Goal: Communication & Community: Answer question/provide support

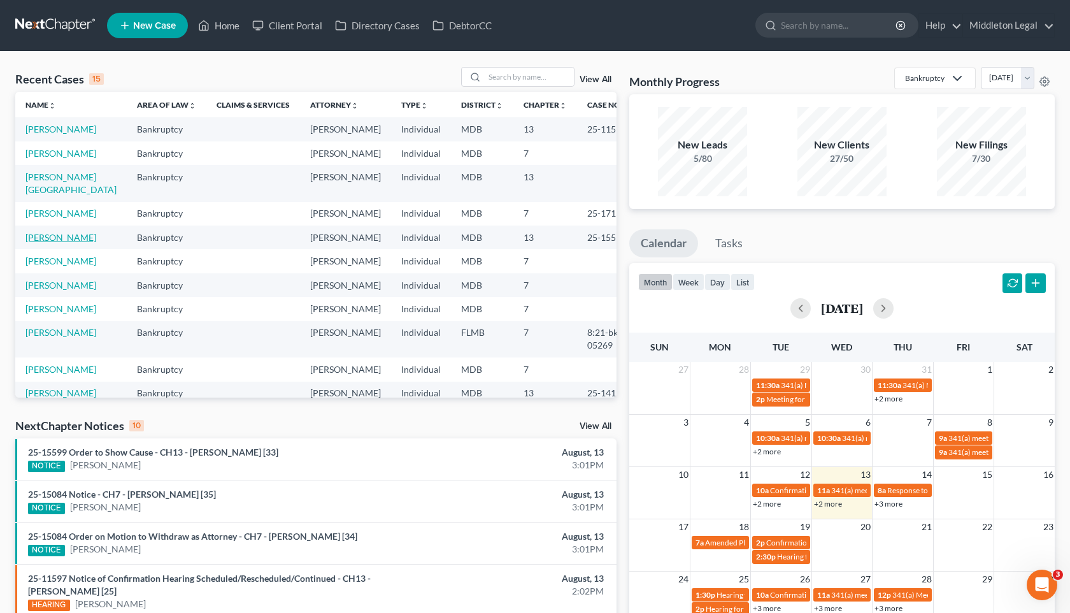
click at [66, 243] on link "[PERSON_NAME]" at bounding box center [60, 237] width 71 height 11
select select "3"
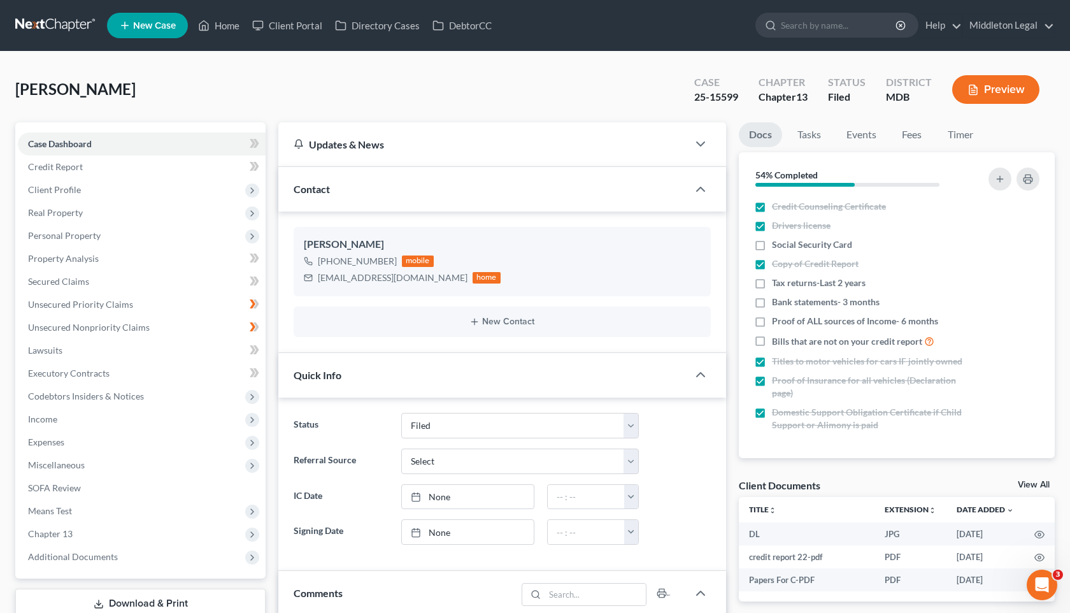
scroll to position [167, 0]
click at [630, 461] on select "Select Word Of Mouth Previous Clients Direct Mail Website Google Search Modern …" at bounding box center [520, 461] width 238 height 25
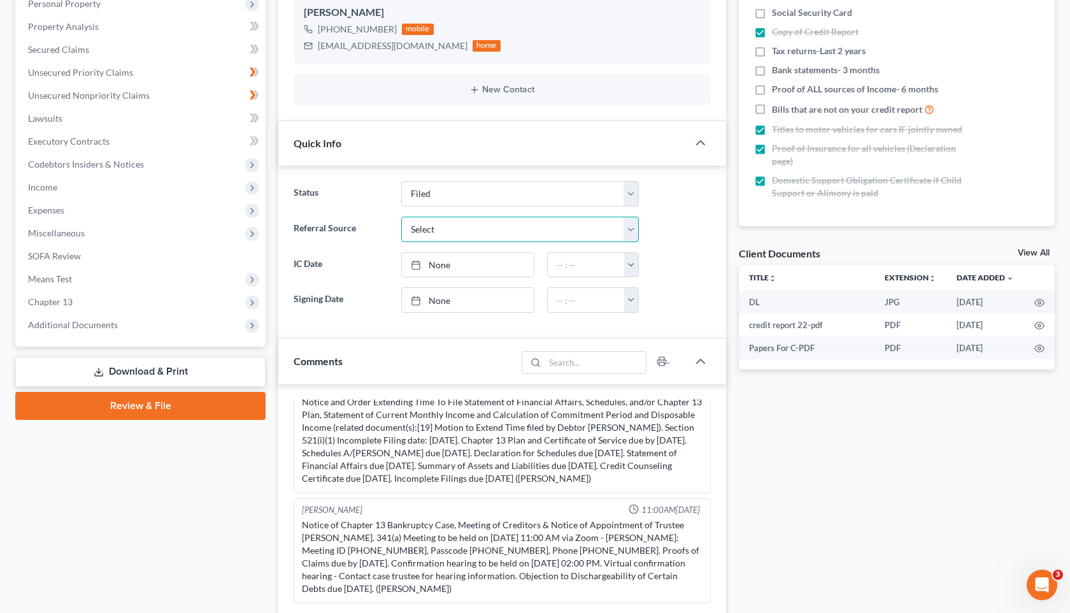
scroll to position [227, 0]
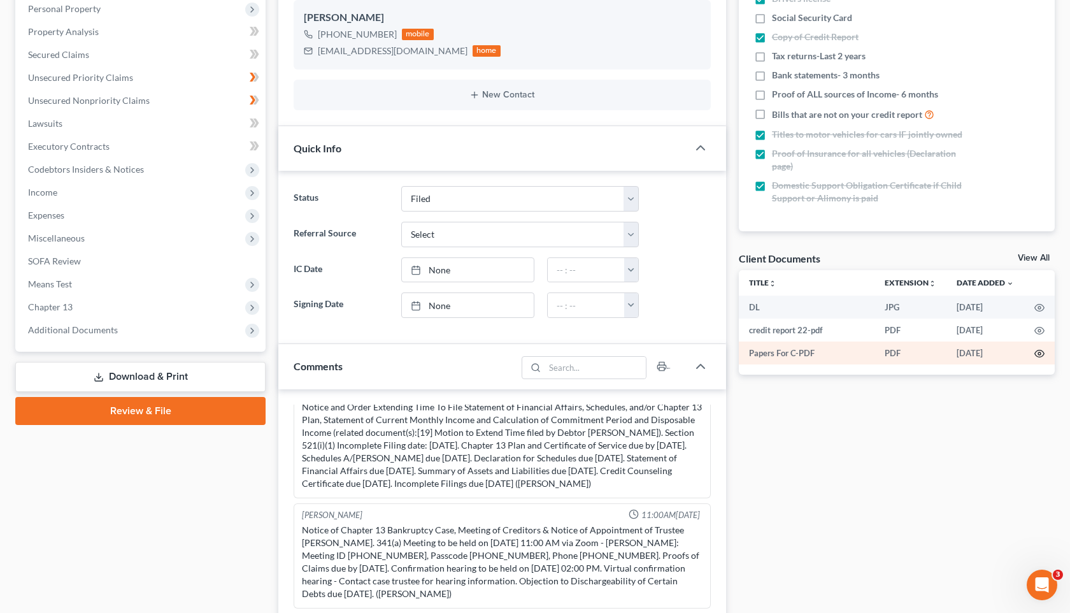
click at [1038, 353] on circle "button" at bounding box center [1039, 353] width 3 height 3
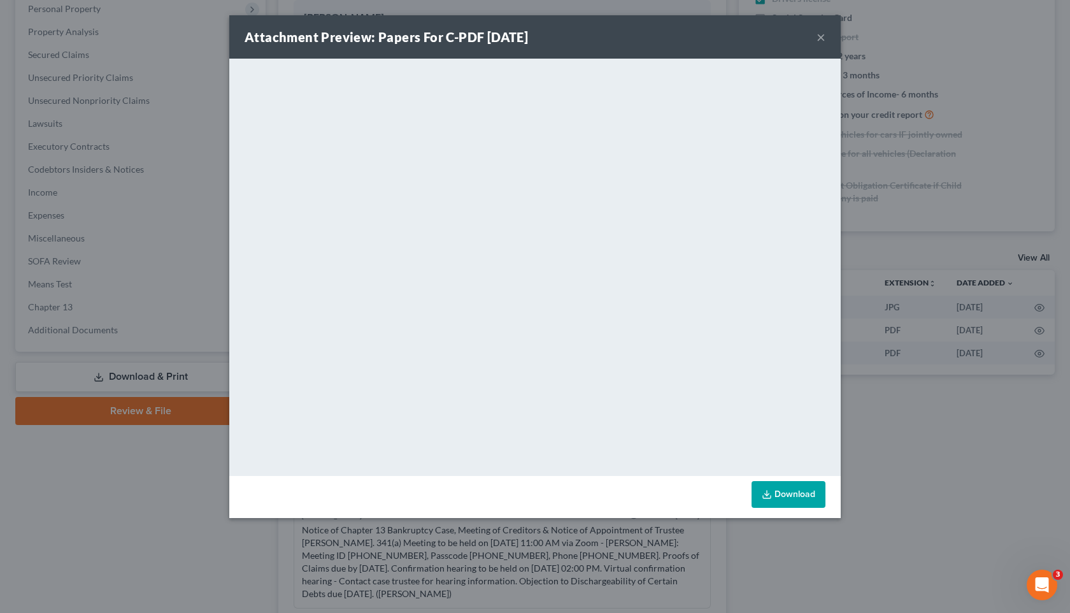
click at [822, 36] on button "×" at bounding box center [821, 36] width 9 height 15
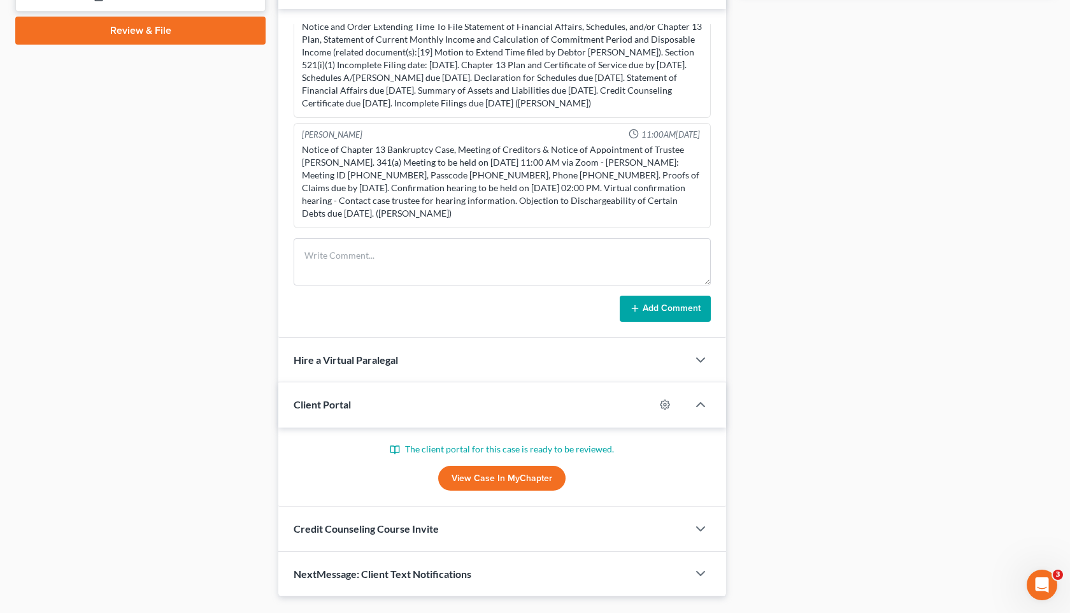
scroll to position [638, 0]
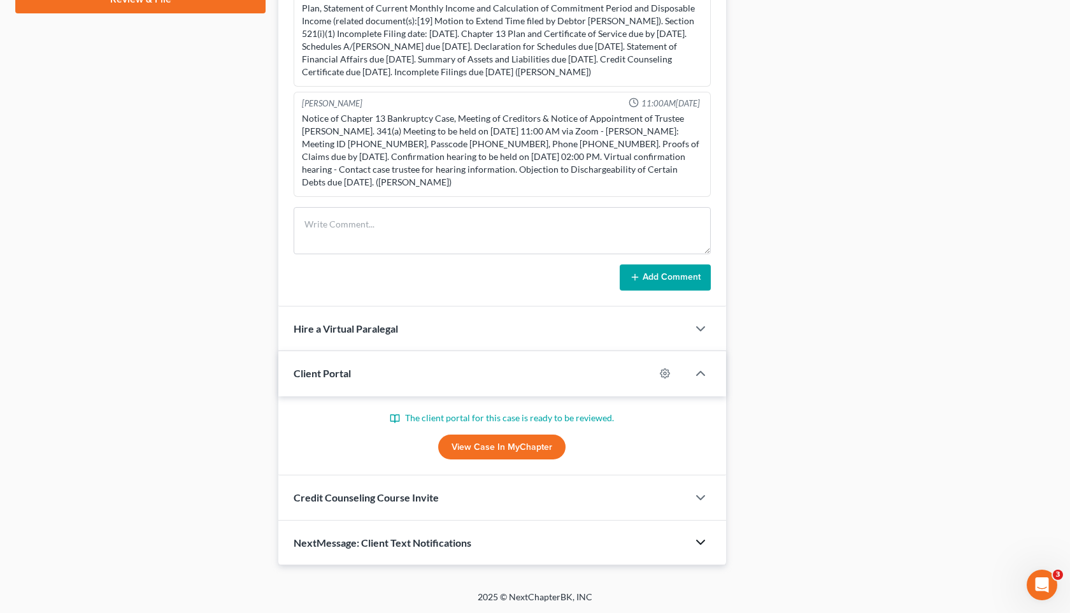
click at [703, 542] on polyline "button" at bounding box center [701, 542] width 8 height 4
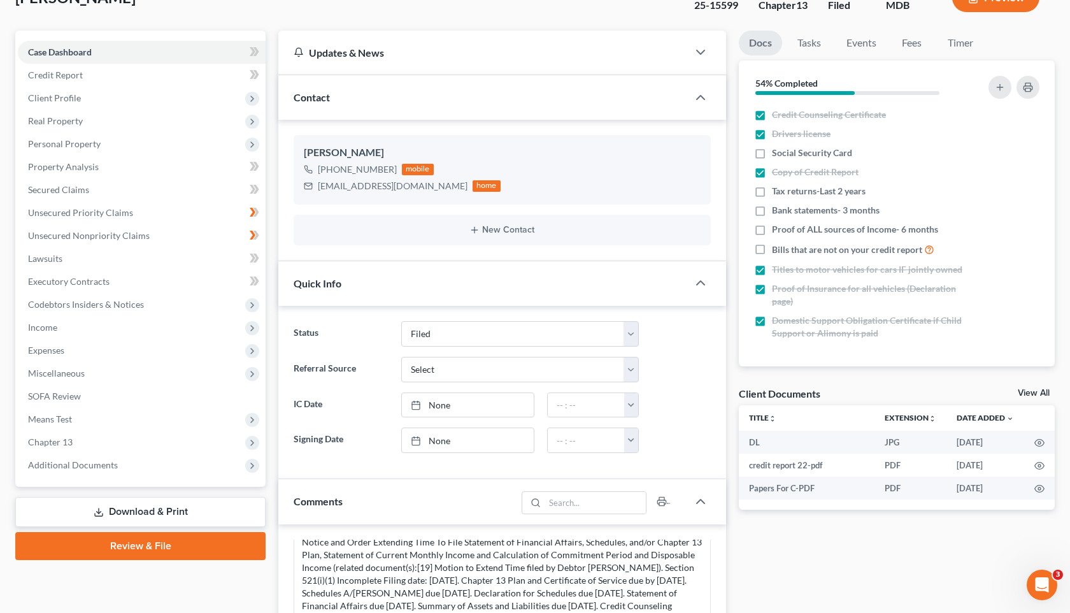
scroll to position [80, 0]
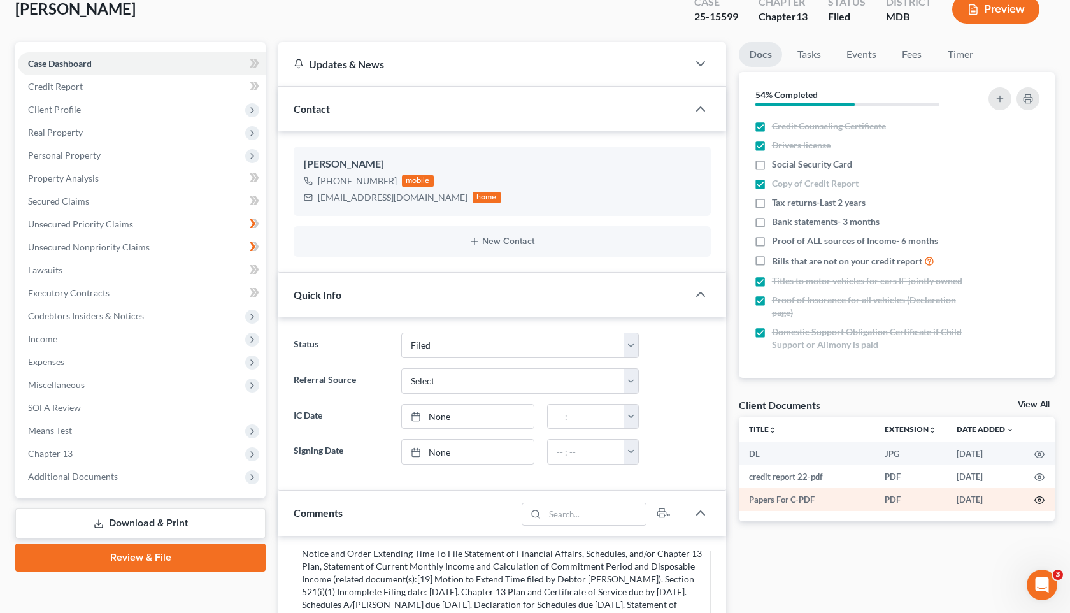
click at [1043, 499] on icon "button" at bounding box center [1040, 500] width 10 height 10
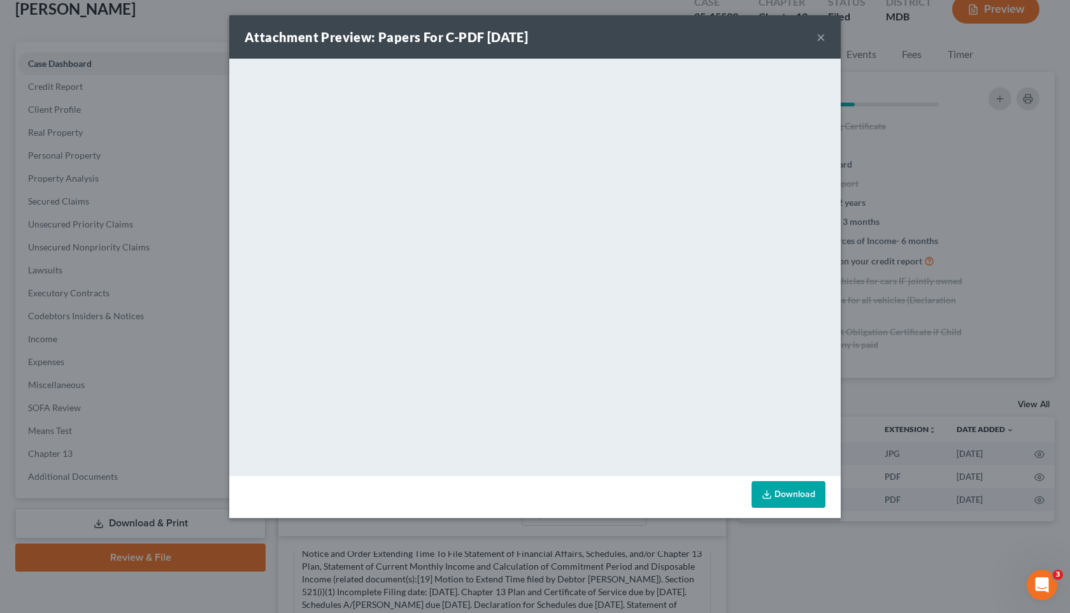
click at [821, 36] on button "×" at bounding box center [821, 36] width 9 height 15
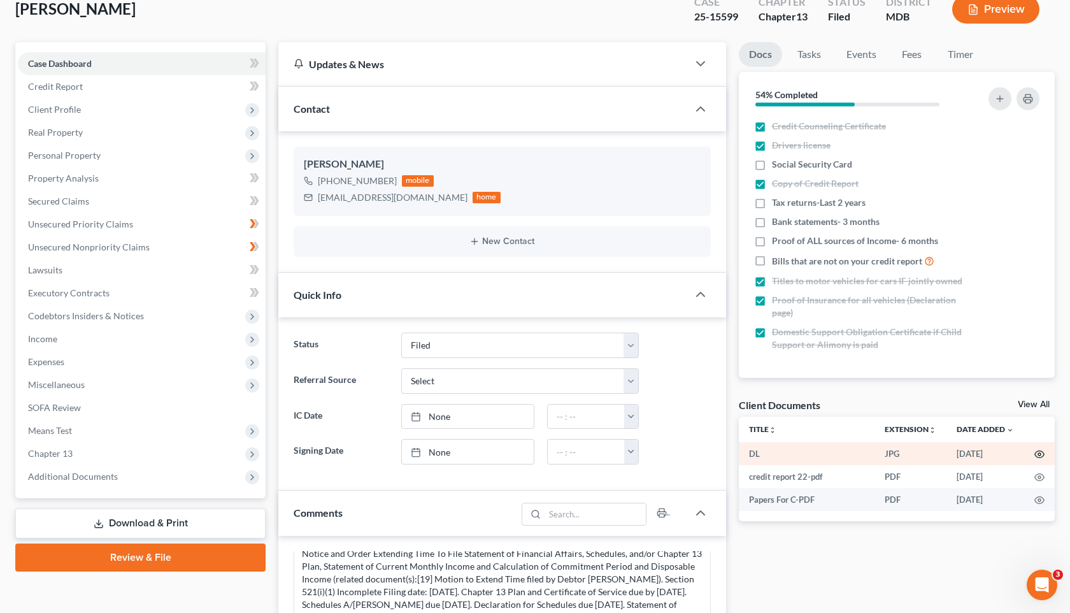
click at [1038, 456] on icon "button" at bounding box center [1040, 454] width 10 height 7
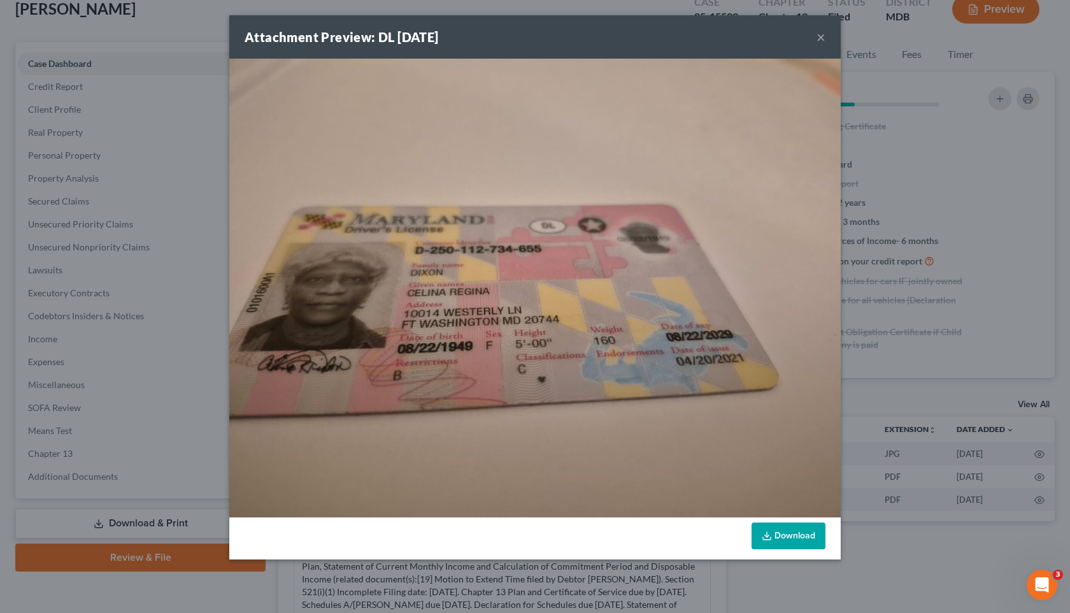
click at [823, 39] on button "×" at bounding box center [821, 36] width 9 height 15
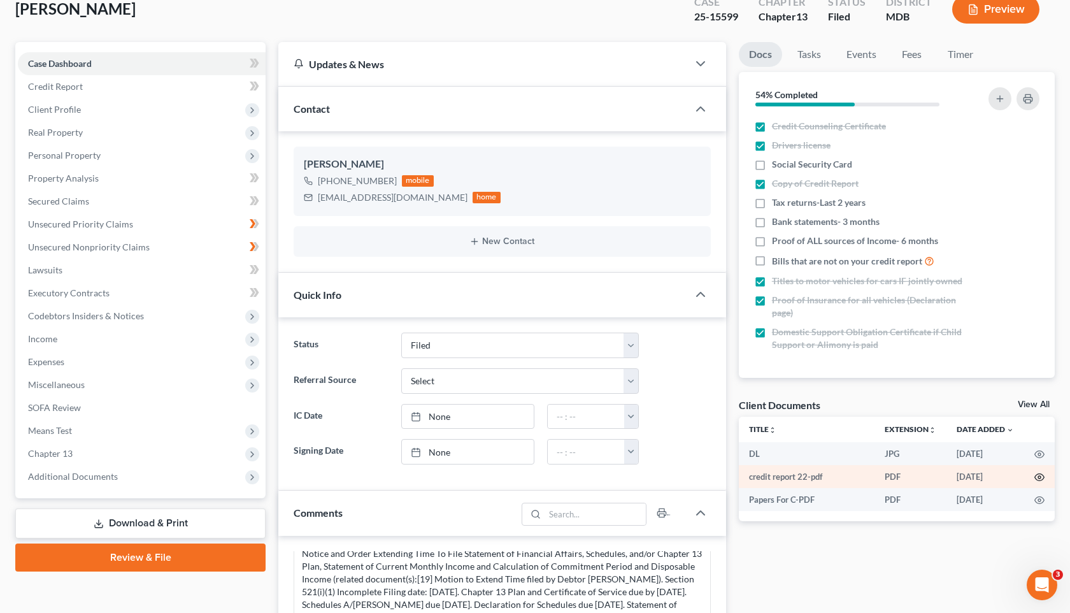
click at [1041, 477] on icon "button" at bounding box center [1040, 477] width 10 height 10
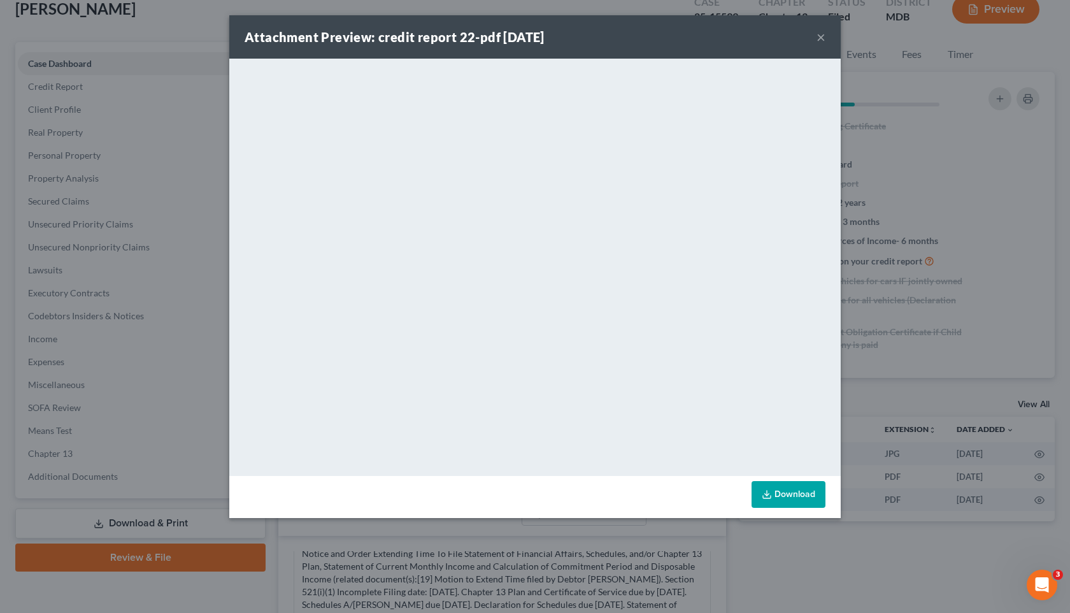
click at [819, 34] on button "×" at bounding box center [821, 36] width 9 height 15
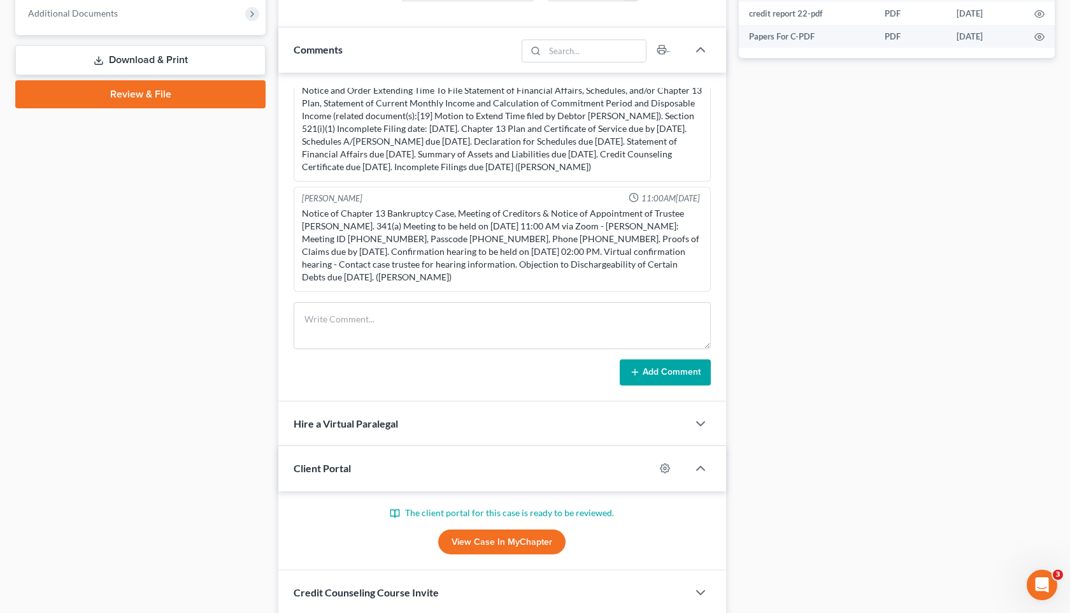
scroll to position [567, 0]
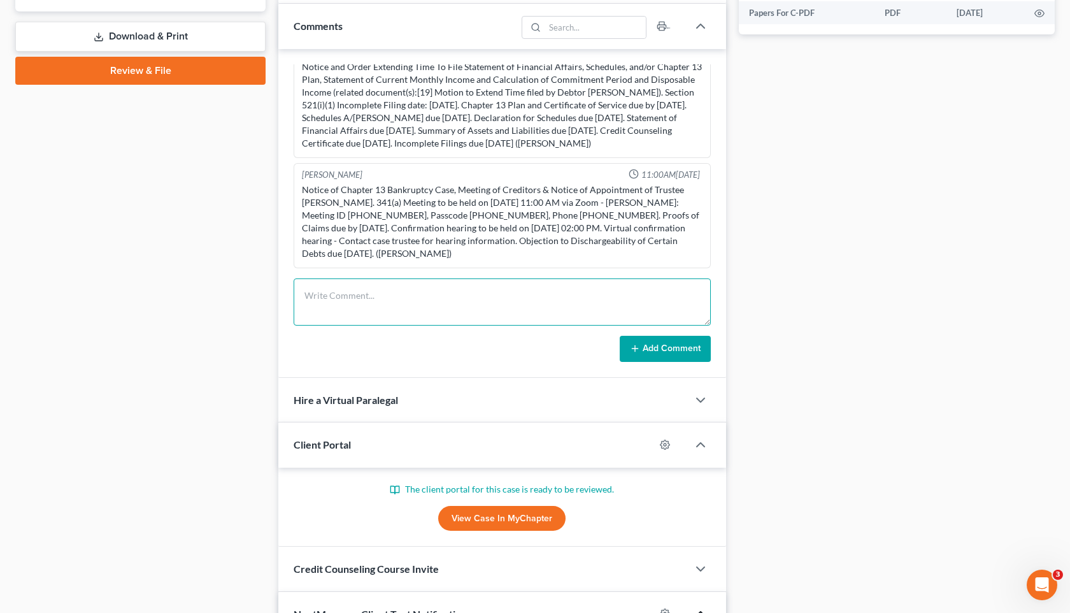
click at [475, 306] on textarea at bounding box center [502, 301] width 417 height 47
type textarea "I called and texted [PERSON_NAME] [DATE] at 3:18pm"
click at [655, 348] on button "Add Comment" at bounding box center [665, 349] width 91 height 27
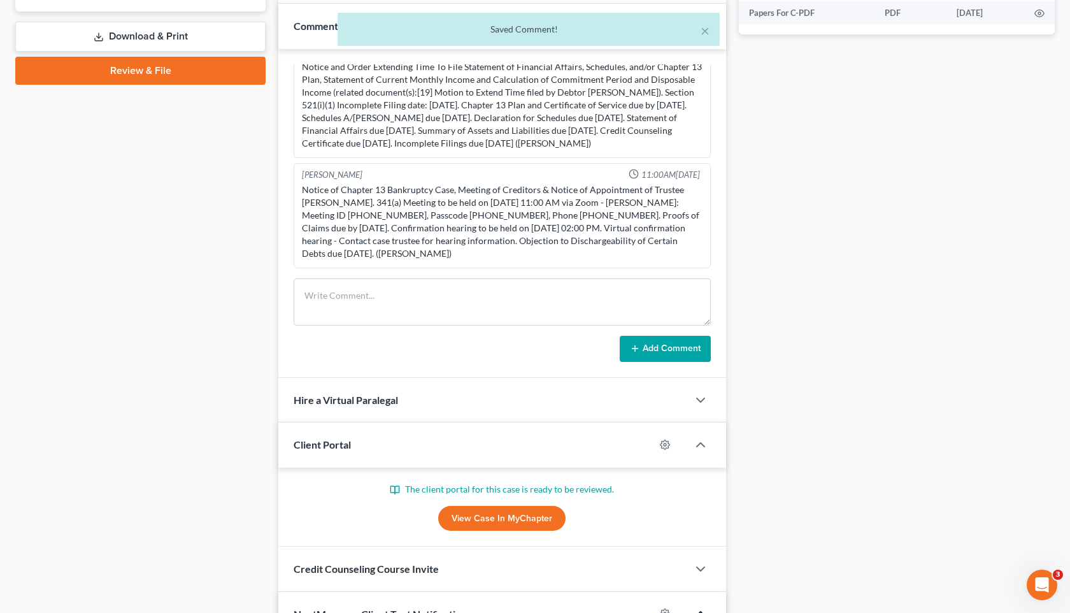
scroll to position [214, 0]
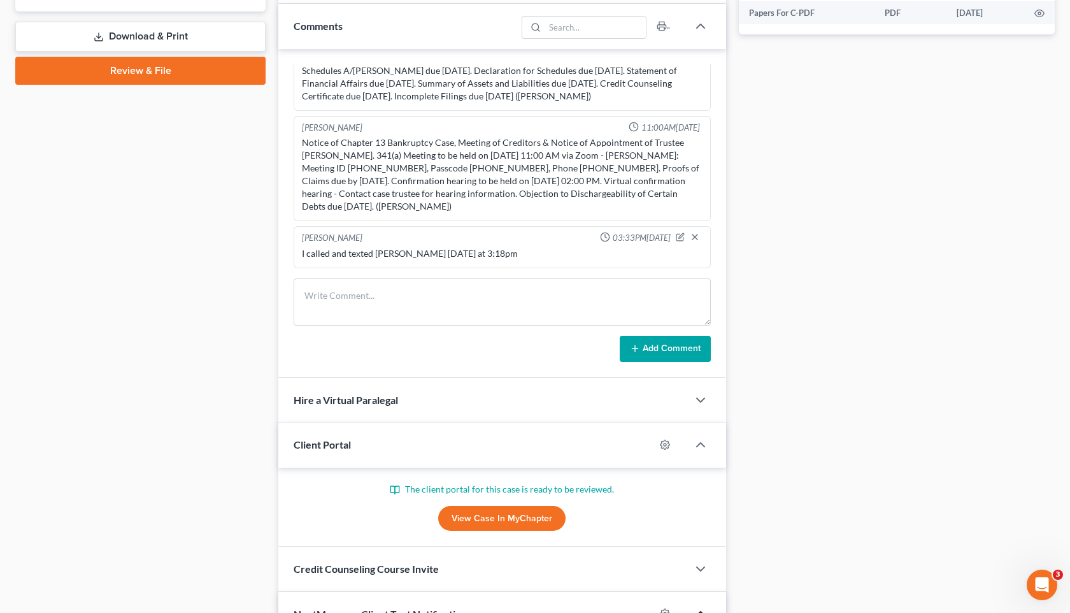
click at [756, 278] on div "Docs Tasks Events Fees Timer 54% Completed Nothing here yet! Credit Counseling …" at bounding box center [897, 149] width 329 height 1189
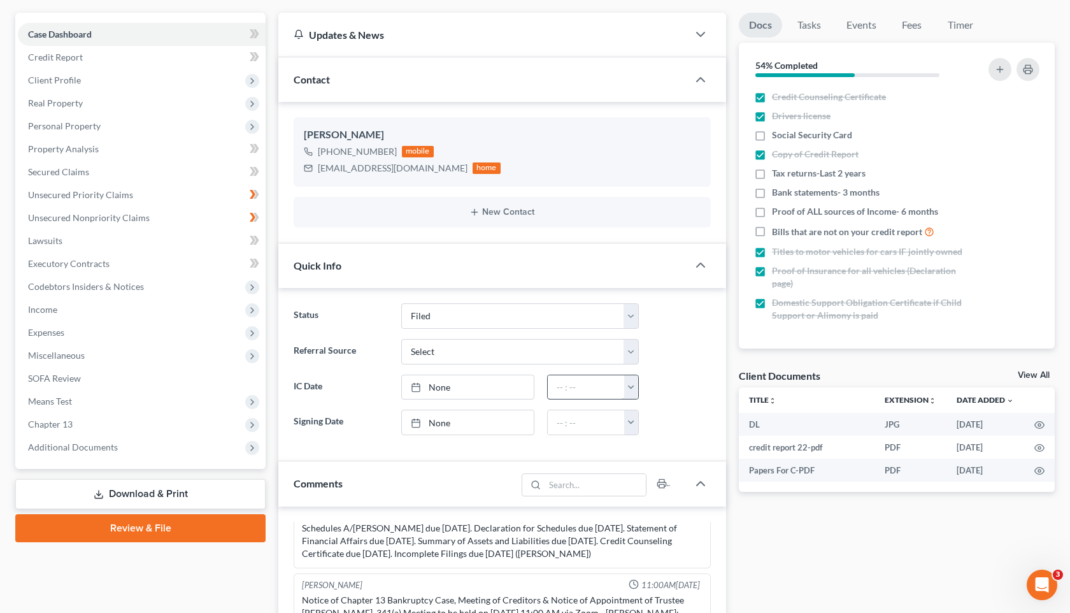
scroll to position [0, 0]
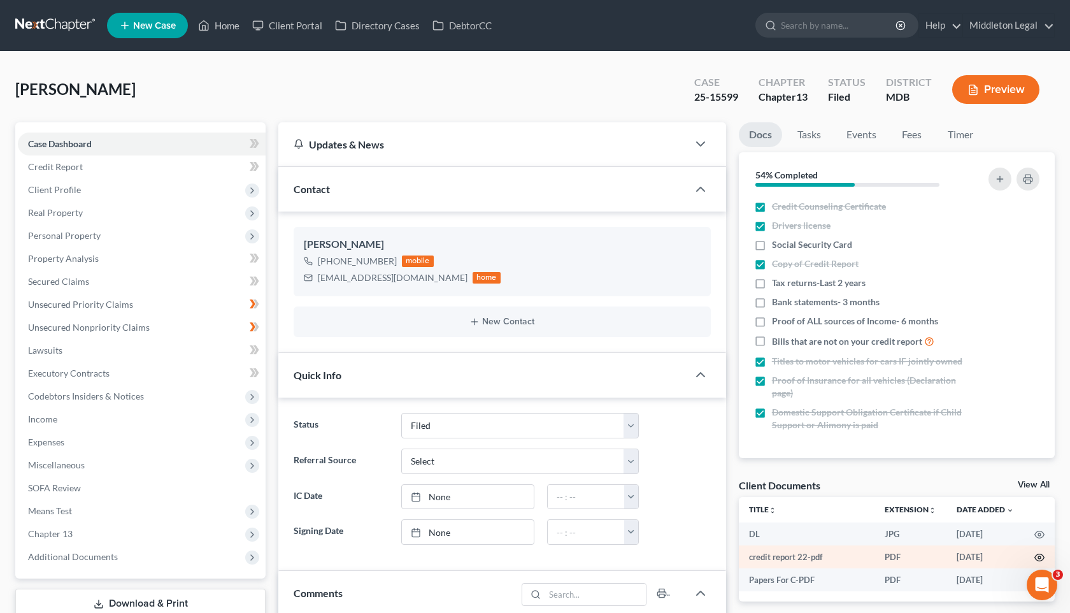
click at [1038, 559] on icon "button" at bounding box center [1040, 557] width 10 height 10
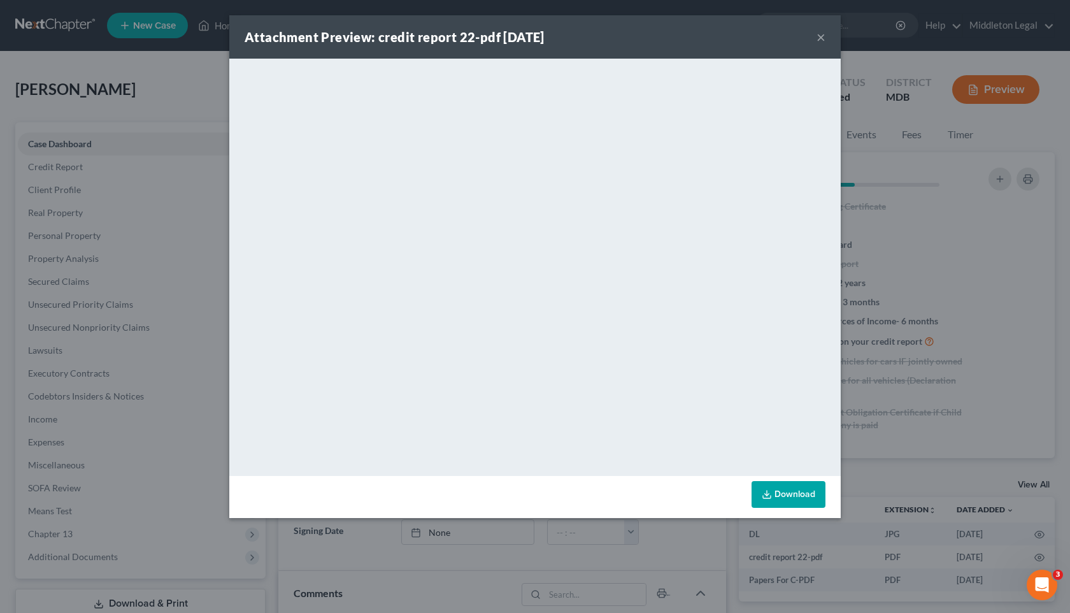
click at [822, 43] on button "×" at bounding box center [821, 36] width 9 height 15
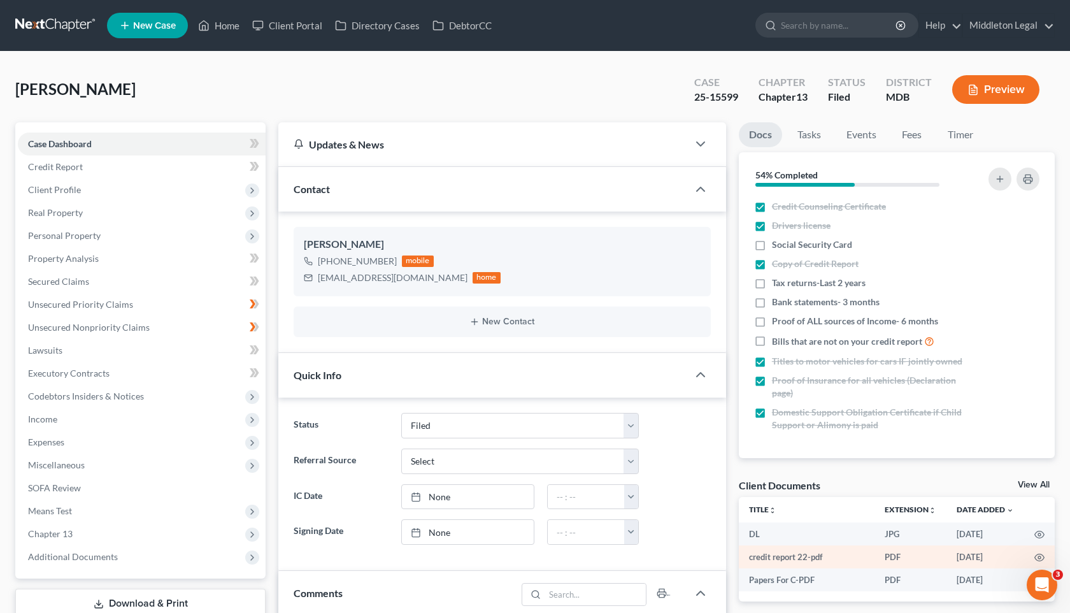
click at [1035, 547] on td at bounding box center [1039, 556] width 31 height 23
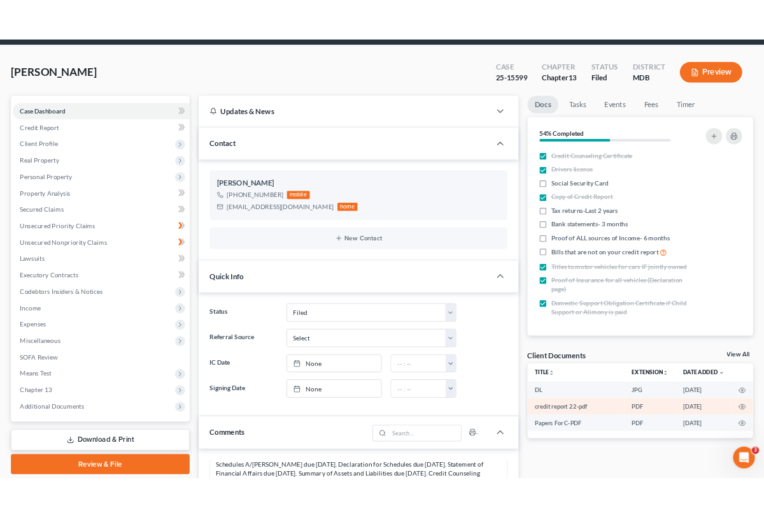
scroll to position [50, 0]
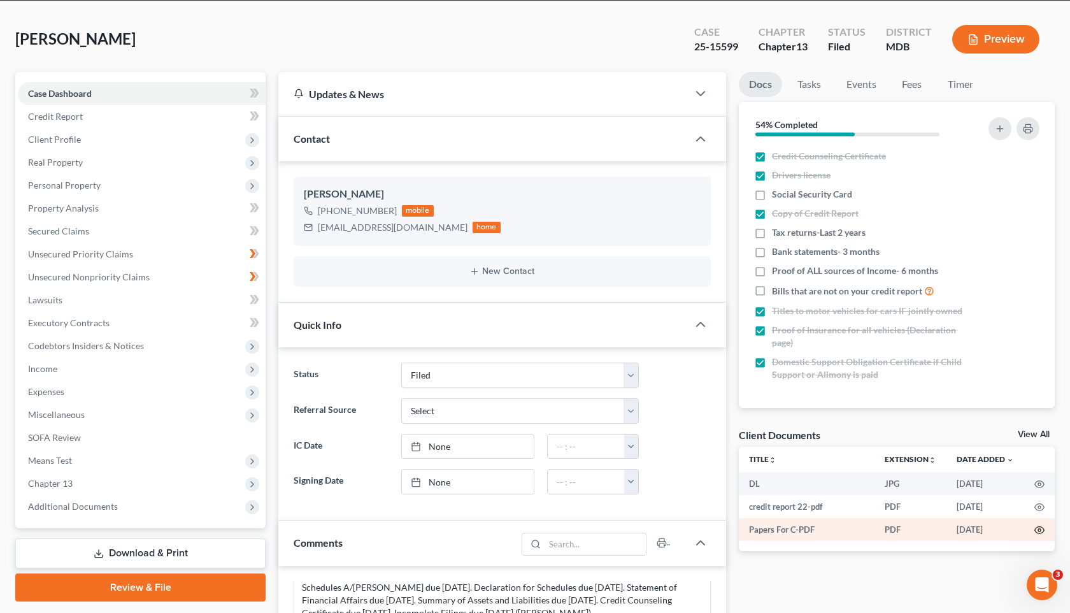
click at [1040, 533] on icon "button" at bounding box center [1040, 530] width 10 height 7
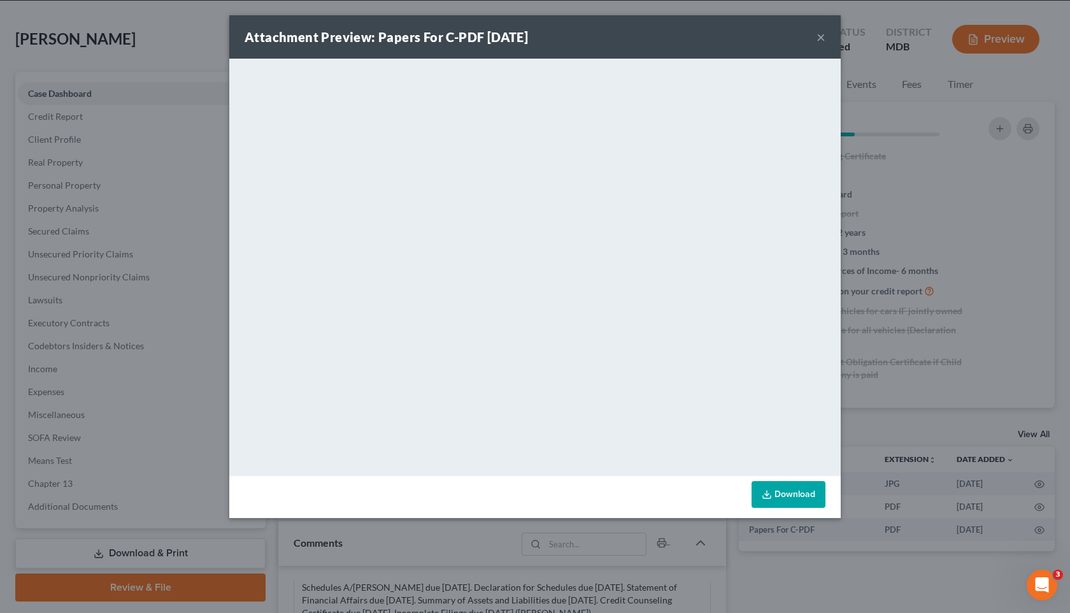
click at [821, 39] on button "×" at bounding box center [821, 36] width 9 height 15
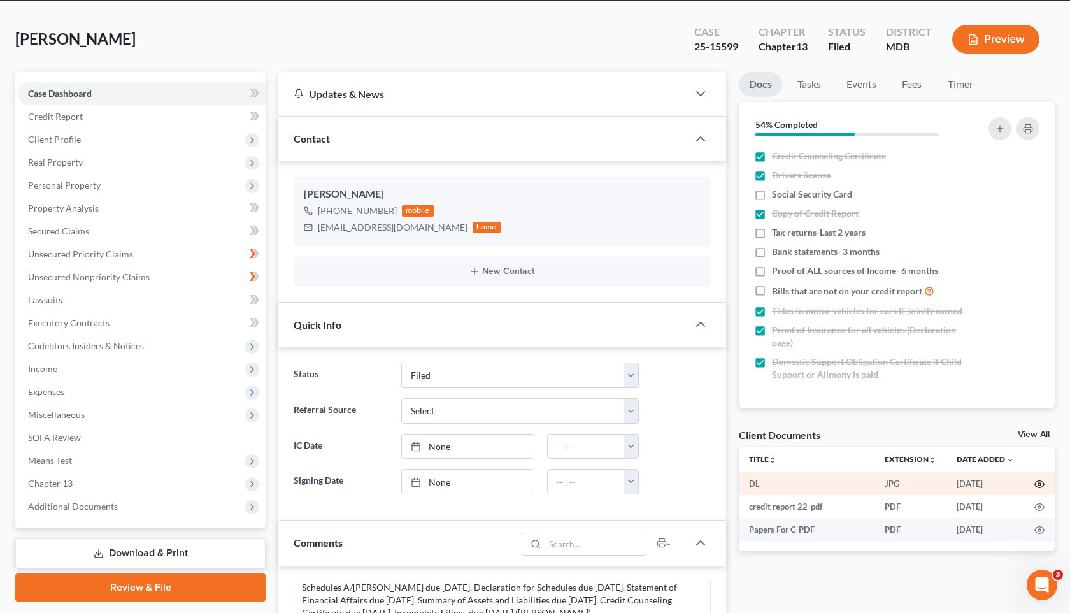
click at [1035, 482] on icon "button" at bounding box center [1040, 484] width 10 height 7
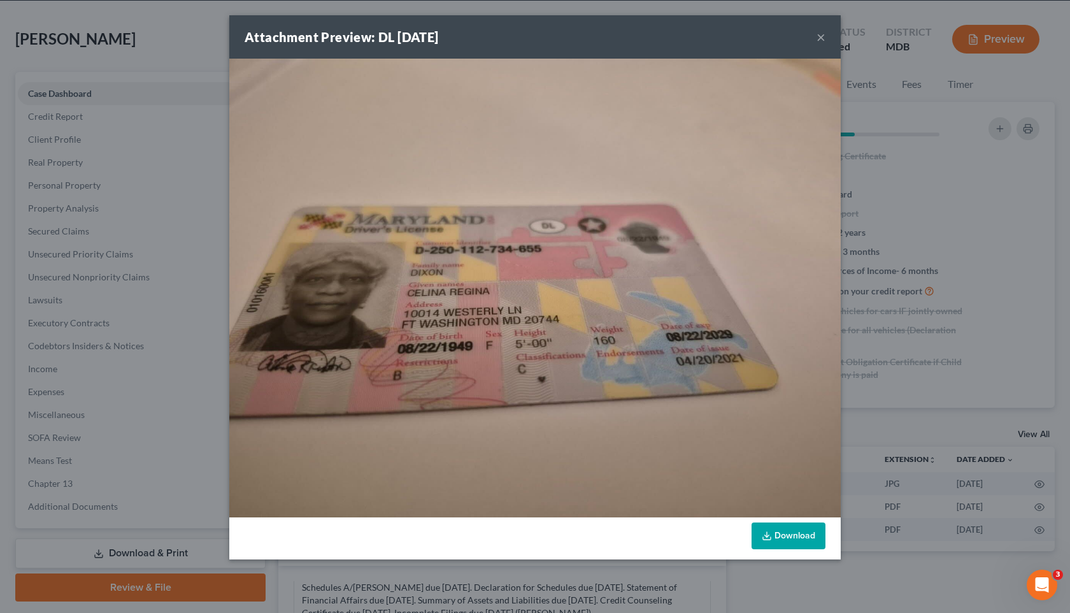
click at [819, 37] on button "×" at bounding box center [821, 36] width 9 height 15
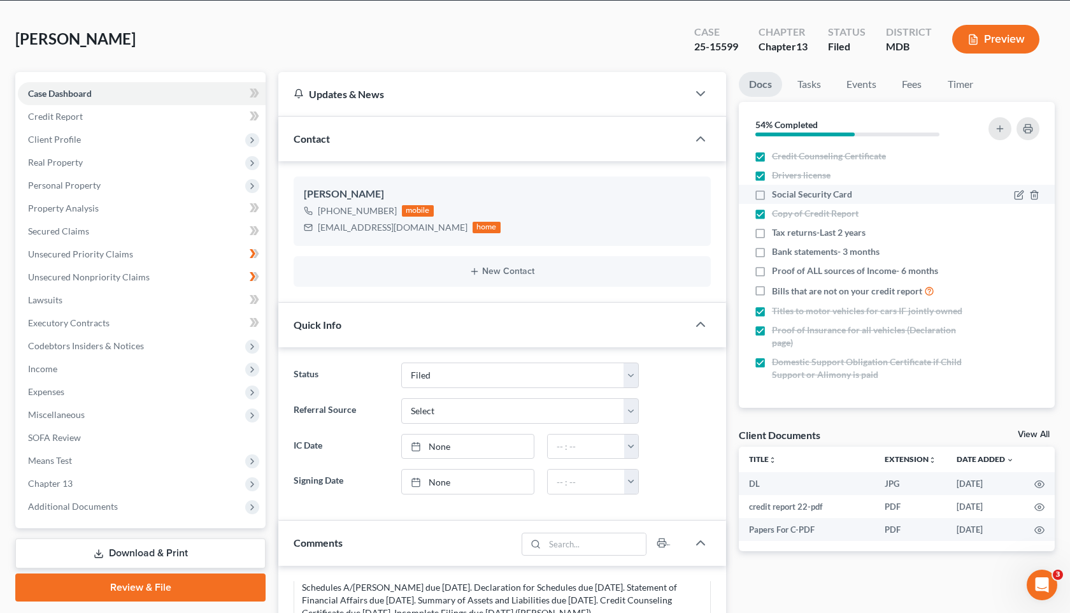
click at [867, 197] on div "Social Security Card" at bounding box center [859, 194] width 211 height 13
click at [1042, 530] on icon "button" at bounding box center [1040, 530] width 10 height 10
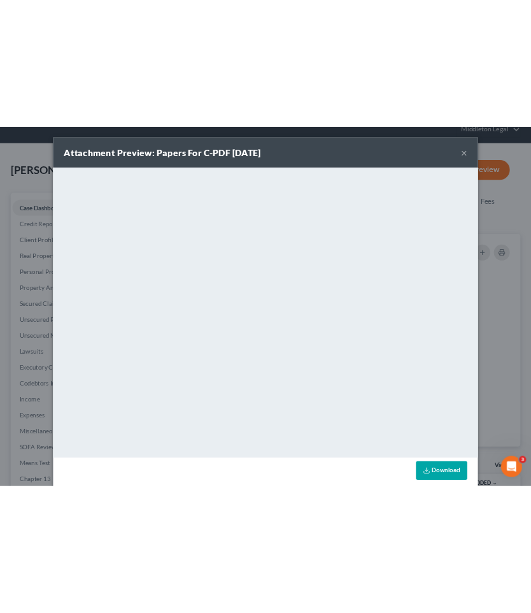
scroll to position [201, 0]
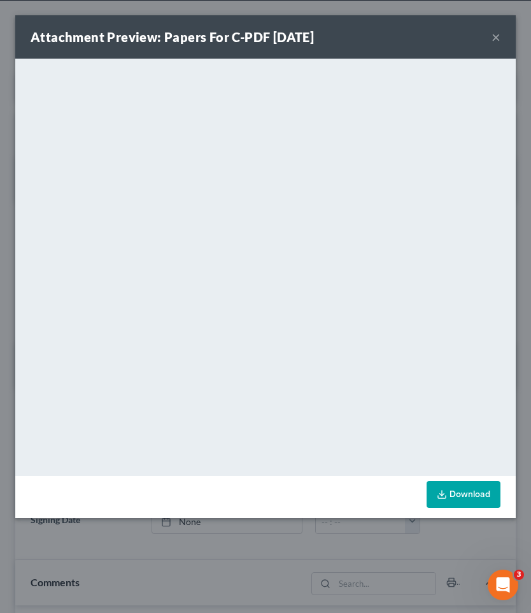
click at [496, 40] on button "×" at bounding box center [496, 36] width 9 height 15
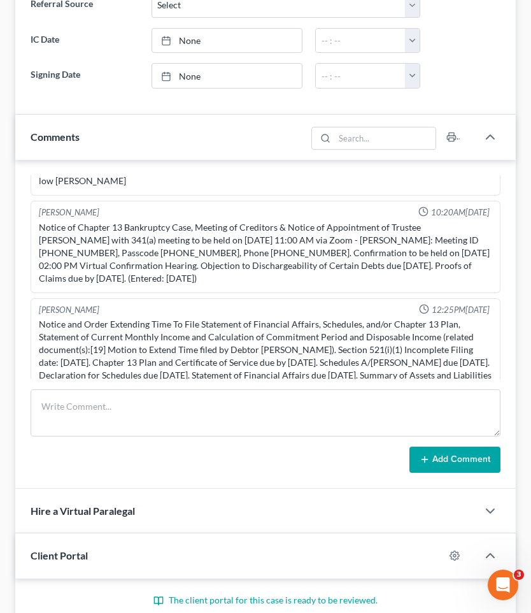
scroll to position [497, 0]
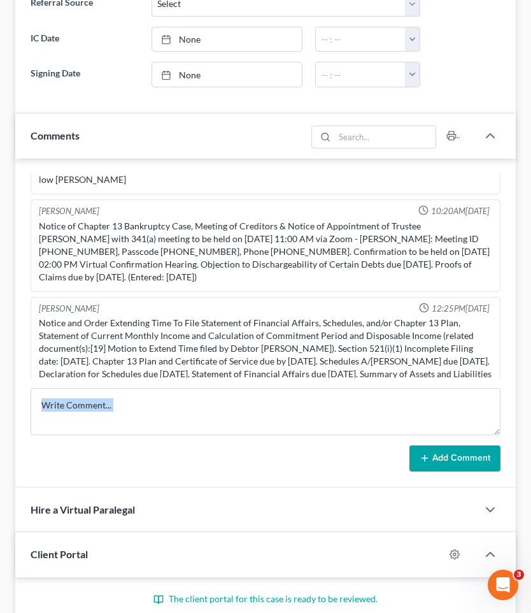
drag, startPoint x: 366, startPoint y: 476, endPoint x: 124, endPoint y: 460, distance: 242.0
click at [125, 460] on div "[PERSON_NAME] 10:06AM[DATE] low [PERSON_NAME] [PERSON_NAME] 10:20AM[DATE] Notic…" at bounding box center [265, 323] width 501 height 329
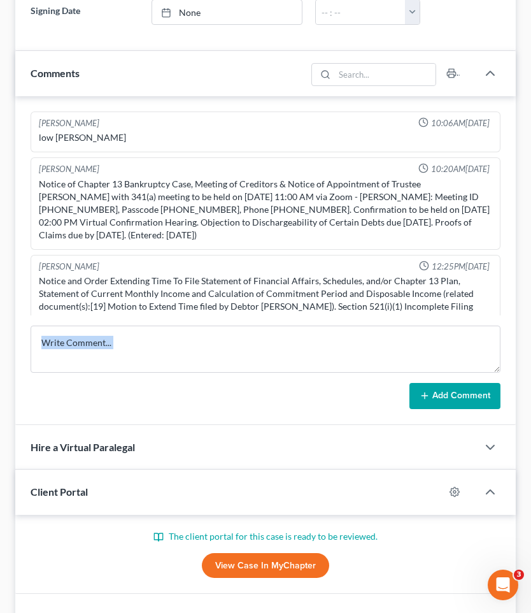
scroll to position [561, 0]
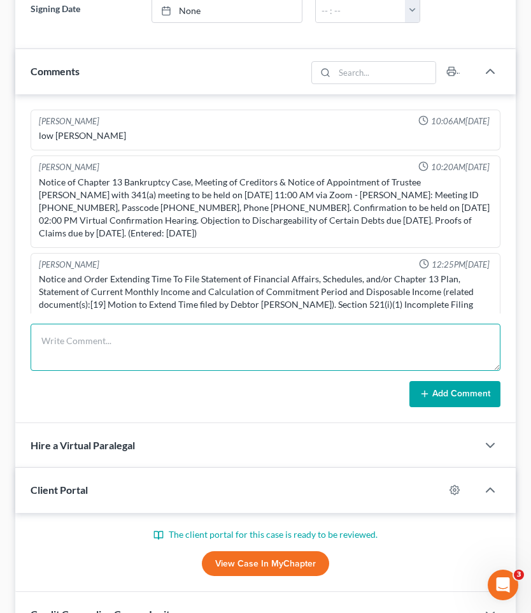
click at [256, 347] on textarea at bounding box center [266, 347] width 470 height 47
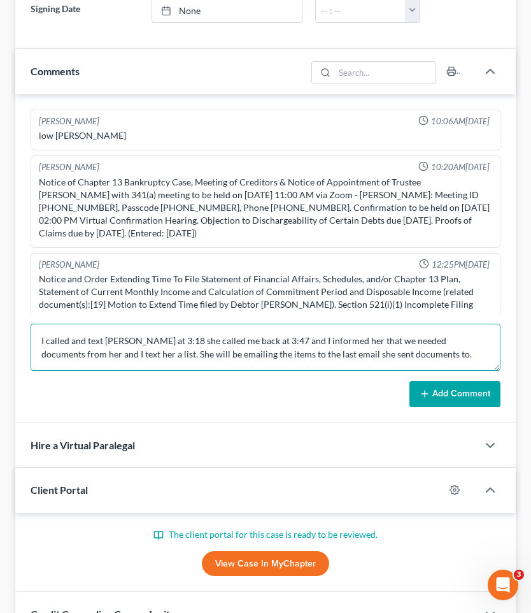
type textarea "I called and text [PERSON_NAME] at 3:18 she called me back at 3:47 and I inform…"
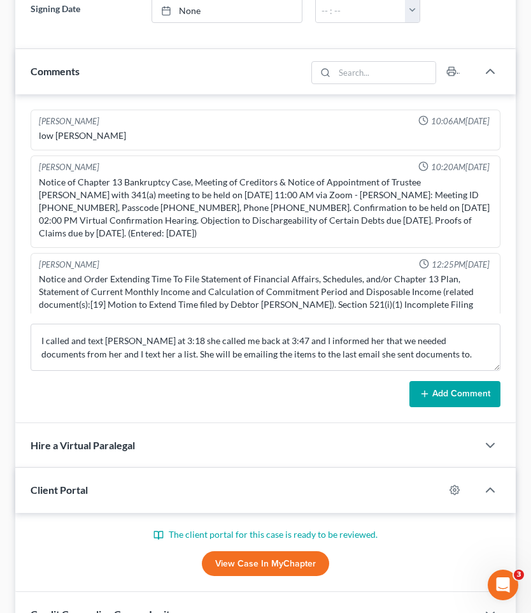
click at [456, 373] on form "I called and text [PERSON_NAME] at 3:18 she called me back at 3:47 and I inform…" at bounding box center [266, 366] width 470 height 84
click at [453, 388] on button "Add Comment" at bounding box center [455, 394] width 91 height 27
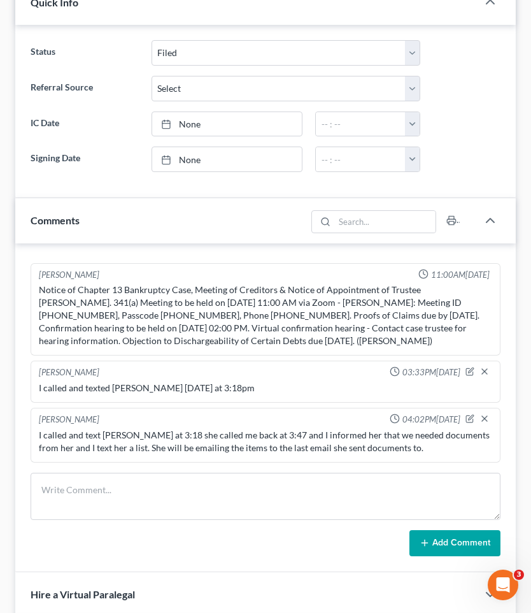
scroll to position [443, 0]
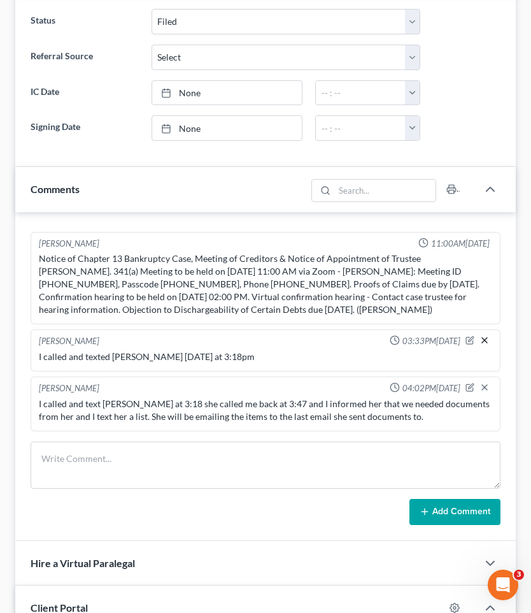
click at [484, 339] on line "button" at bounding box center [484, 340] width 5 height 5
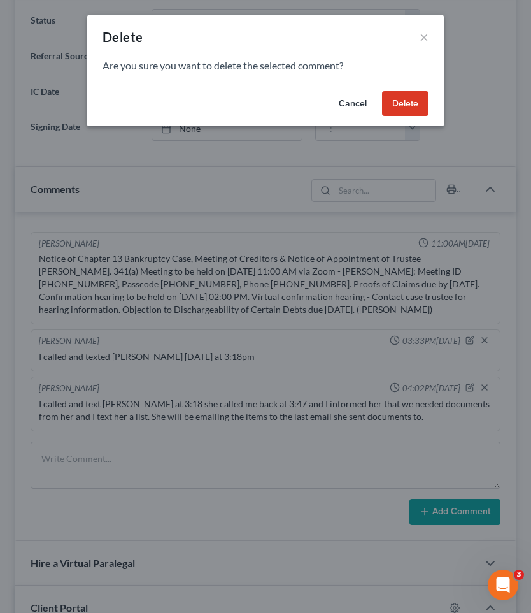
click at [406, 105] on button "Delete" at bounding box center [405, 103] width 47 height 25
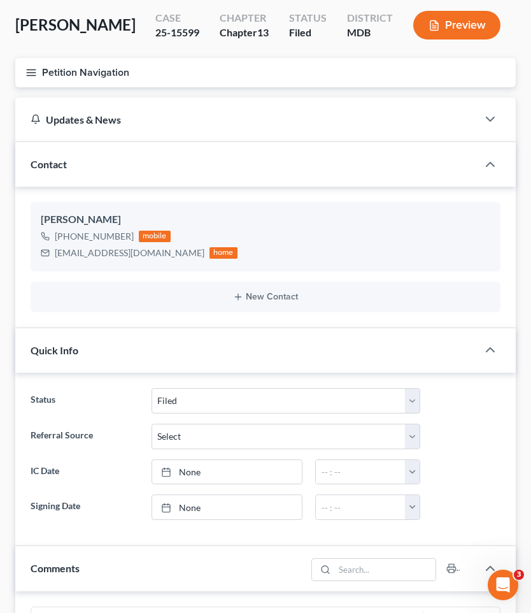
scroll to position [0, 0]
